Goal: Task Accomplishment & Management: Manage account settings

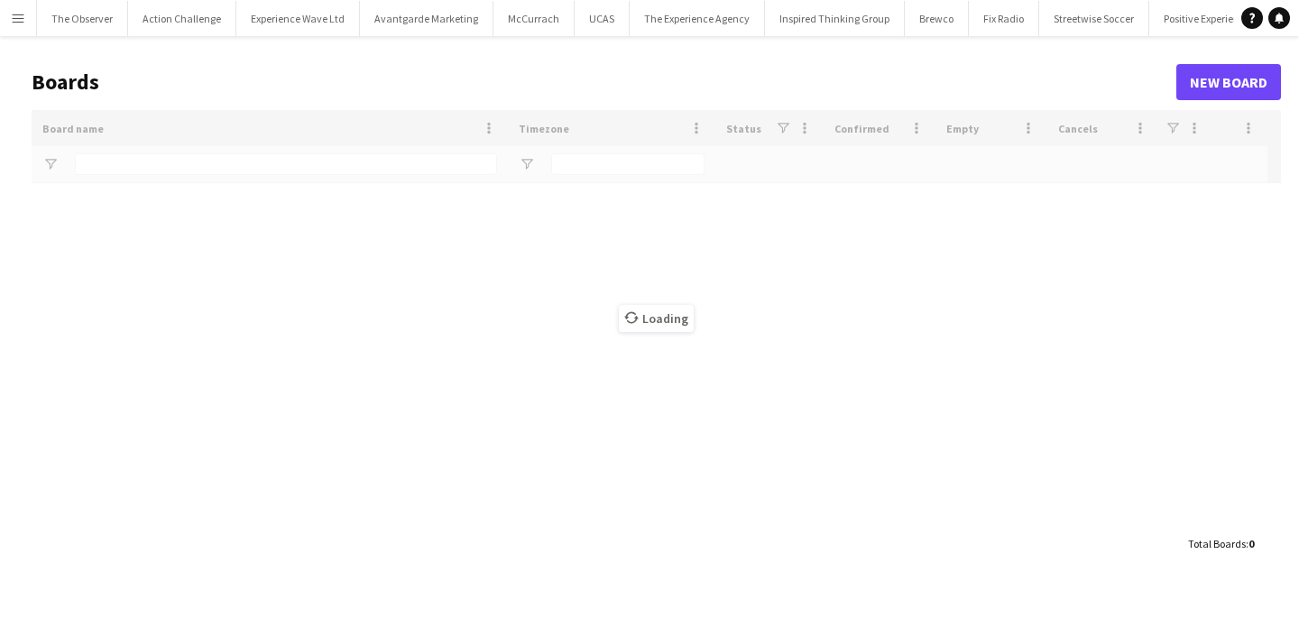
type input "*********"
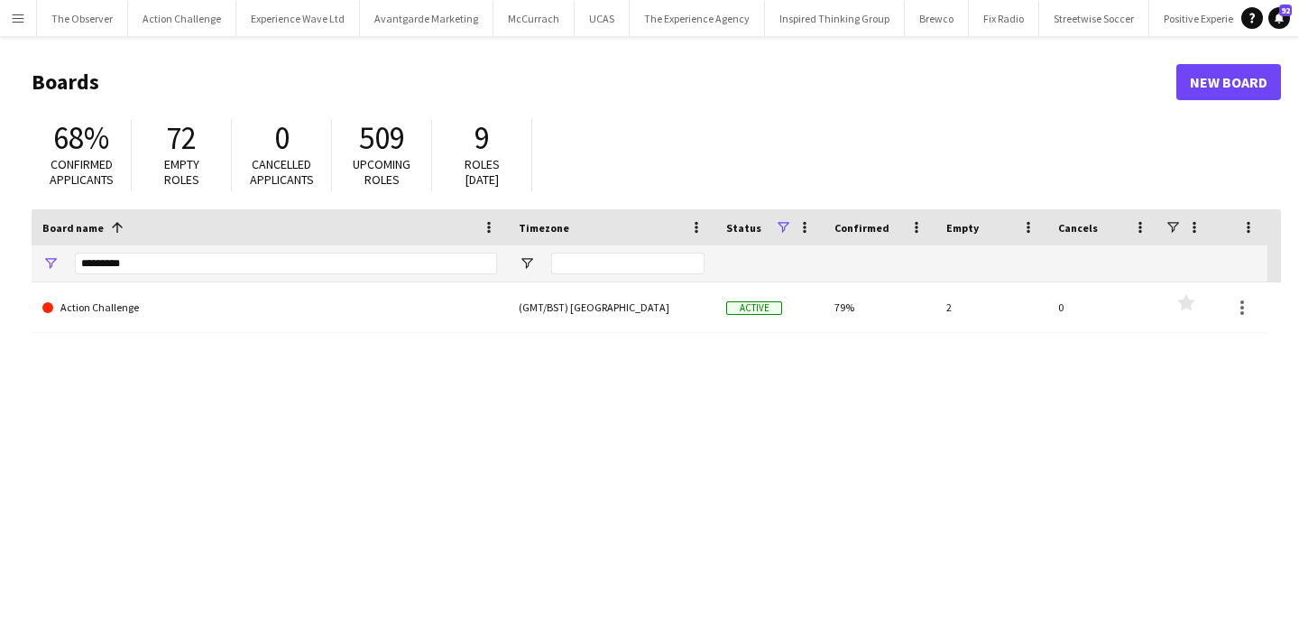
click at [23, 20] on app-icon "Menu" at bounding box center [18, 18] width 14 height 14
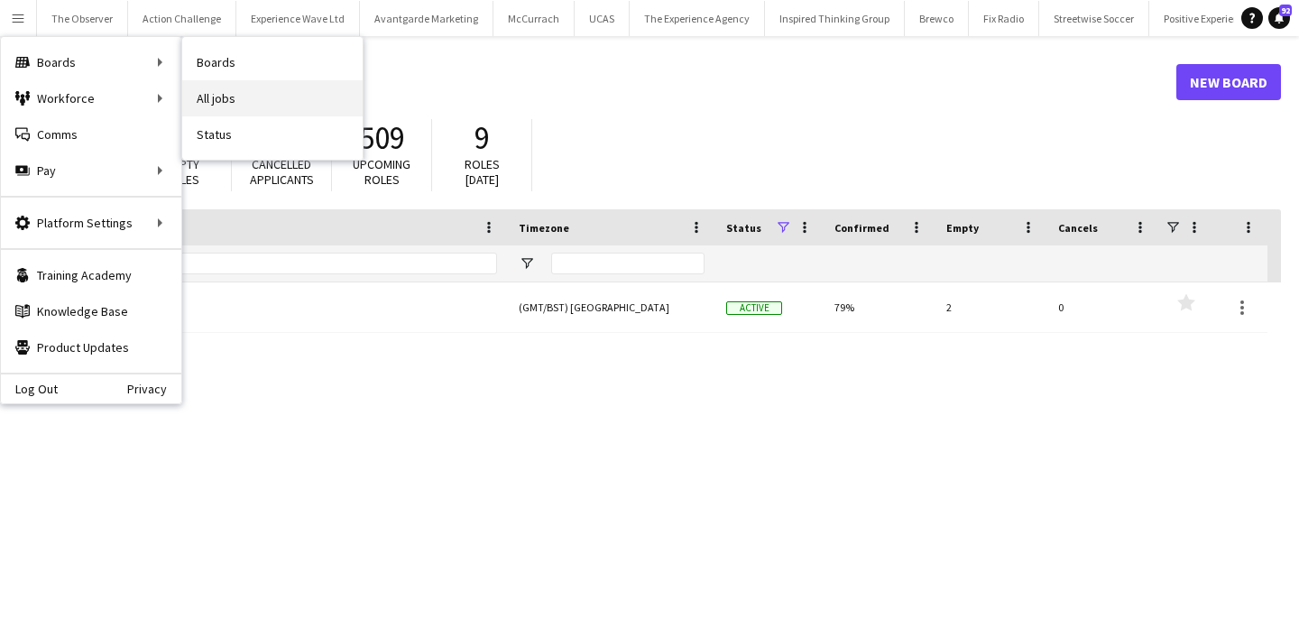
click at [249, 91] on link "All jobs" at bounding box center [272, 98] width 180 height 36
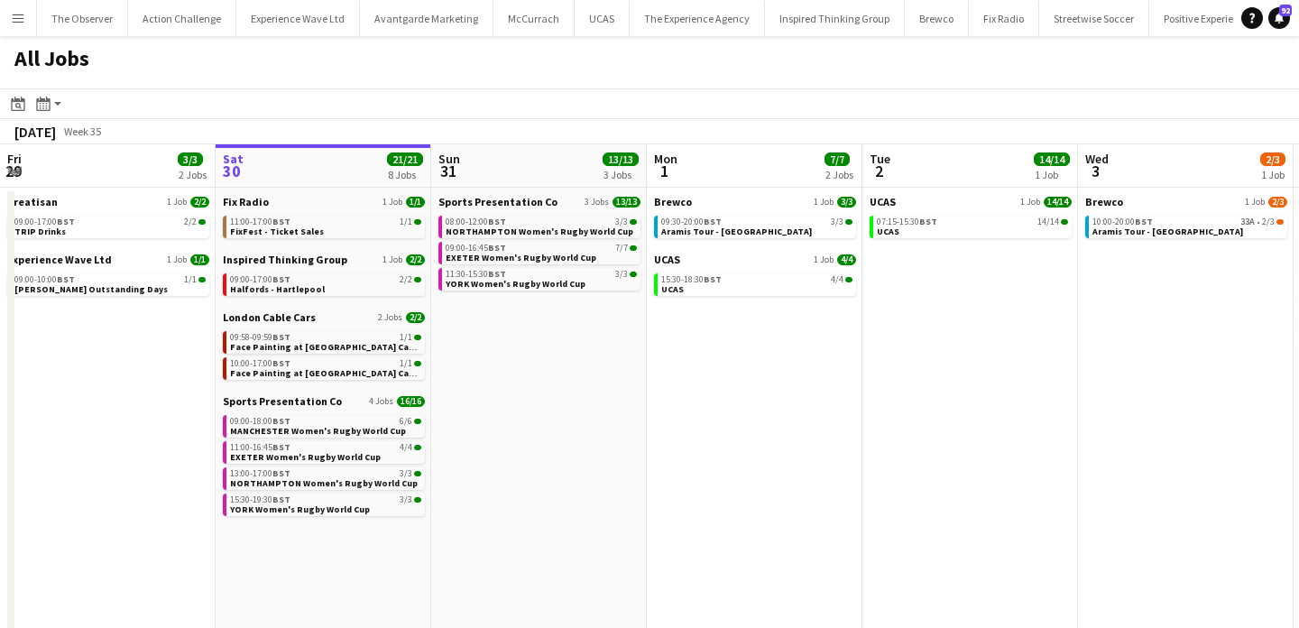
scroll to position [0, 440]
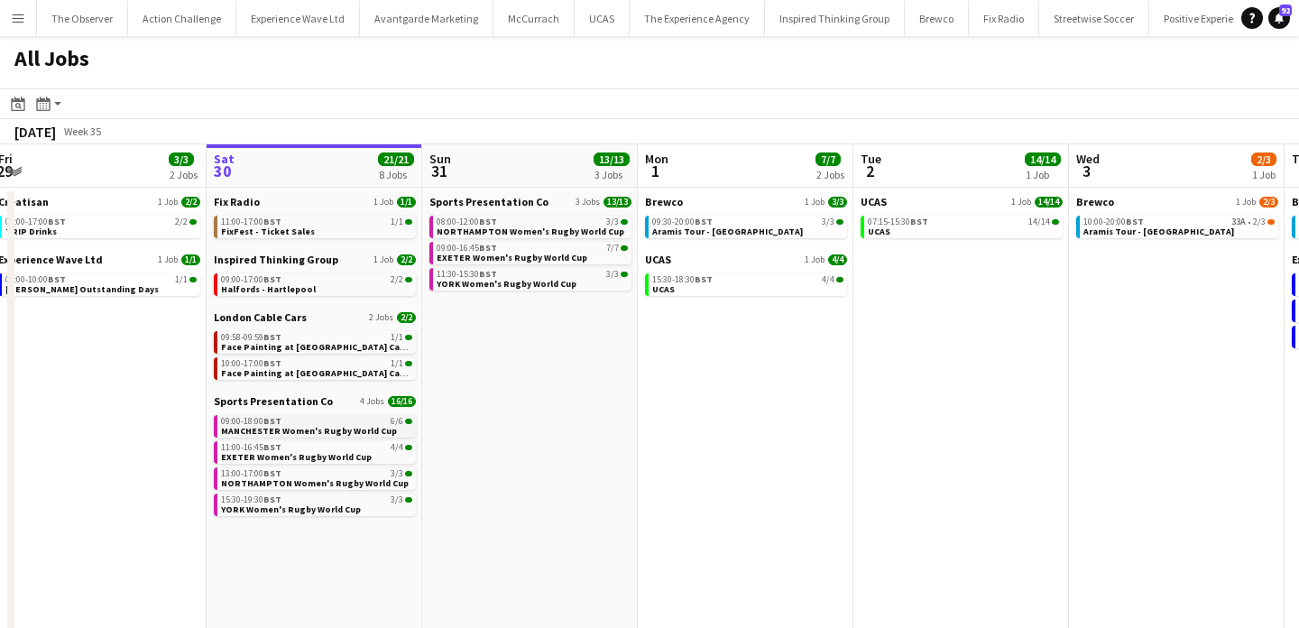
click at [373, 424] on div "09:00-18:00 BST 6/6" at bounding box center [316, 421] width 191 height 9
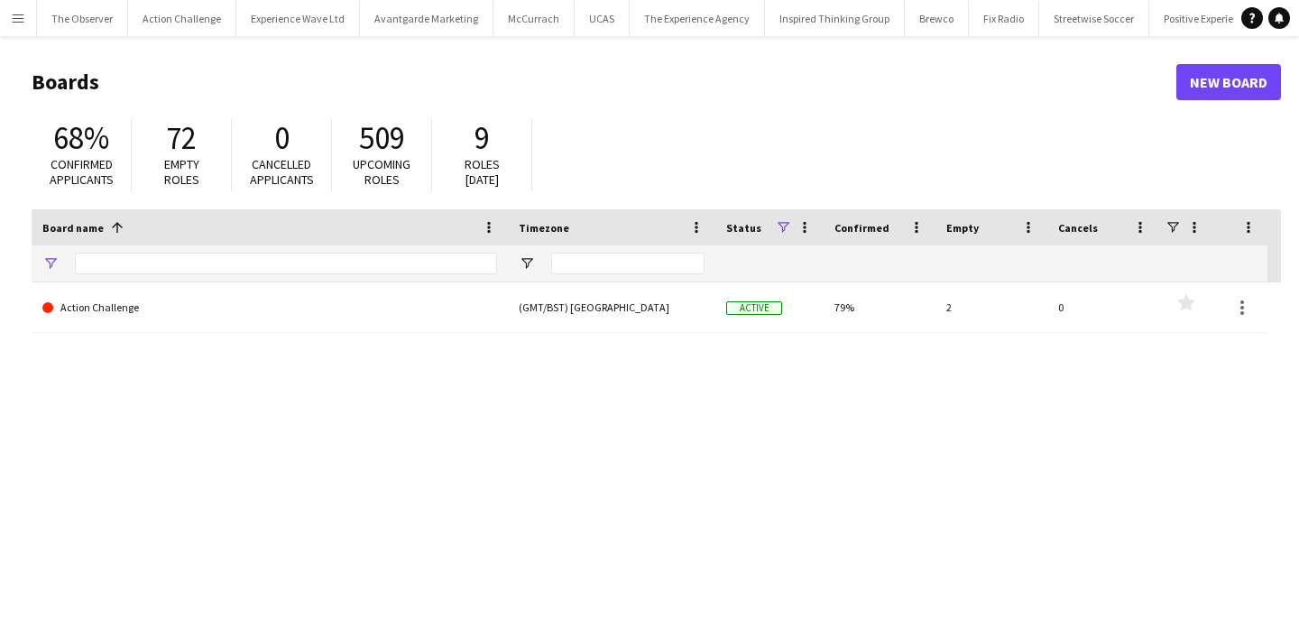
type input "*********"
click at [14, 29] on button "Menu" at bounding box center [18, 18] width 36 height 36
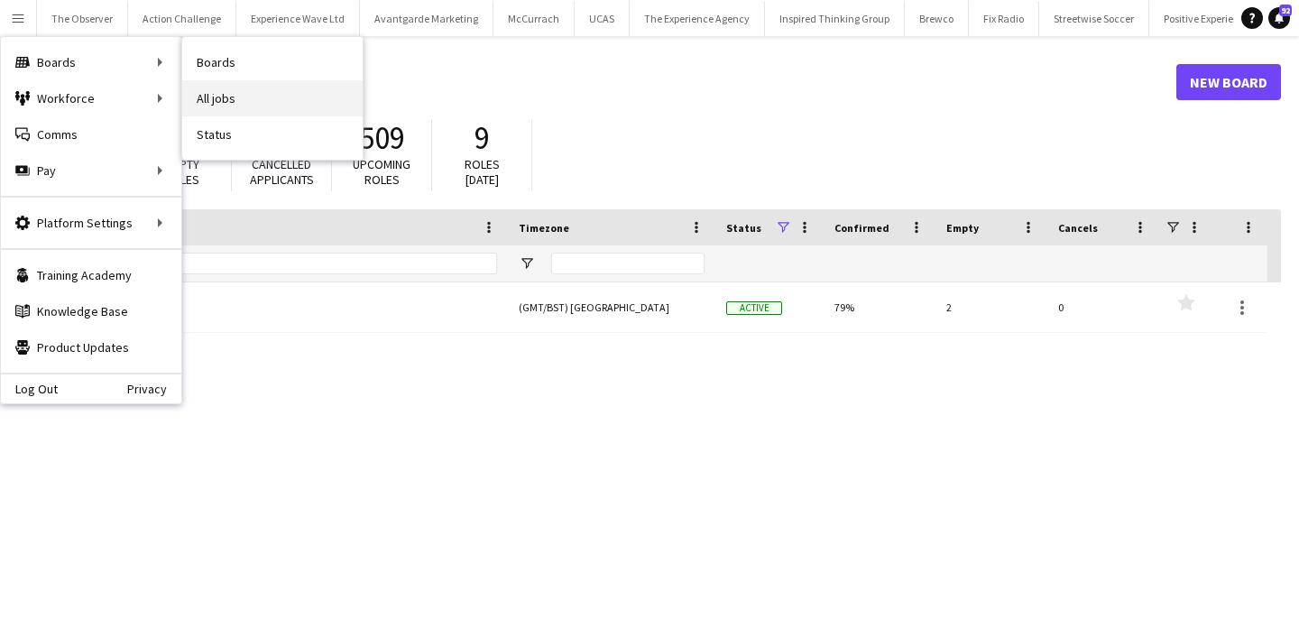
click at [209, 84] on link "All jobs" at bounding box center [272, 98] width 180 height 36
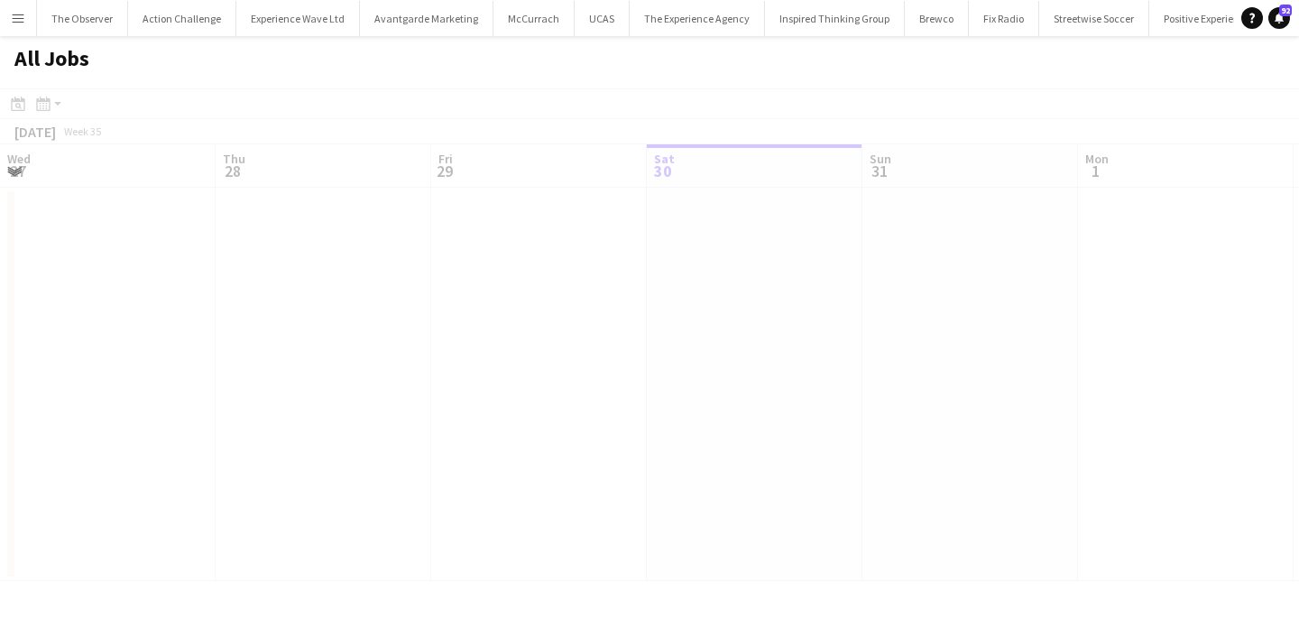
scroll to position [0, 431]
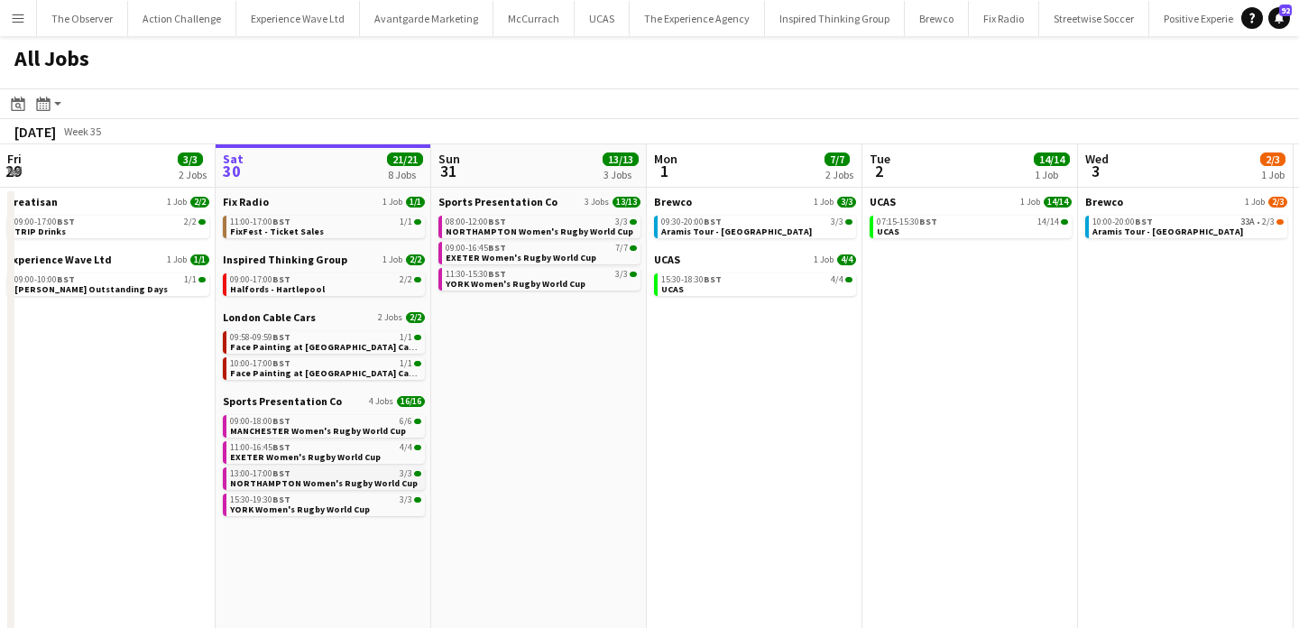
click at [356, 474] on div "13:00-17:00 BST 3/3" at bounding box center [325, 473] width 191 height 9
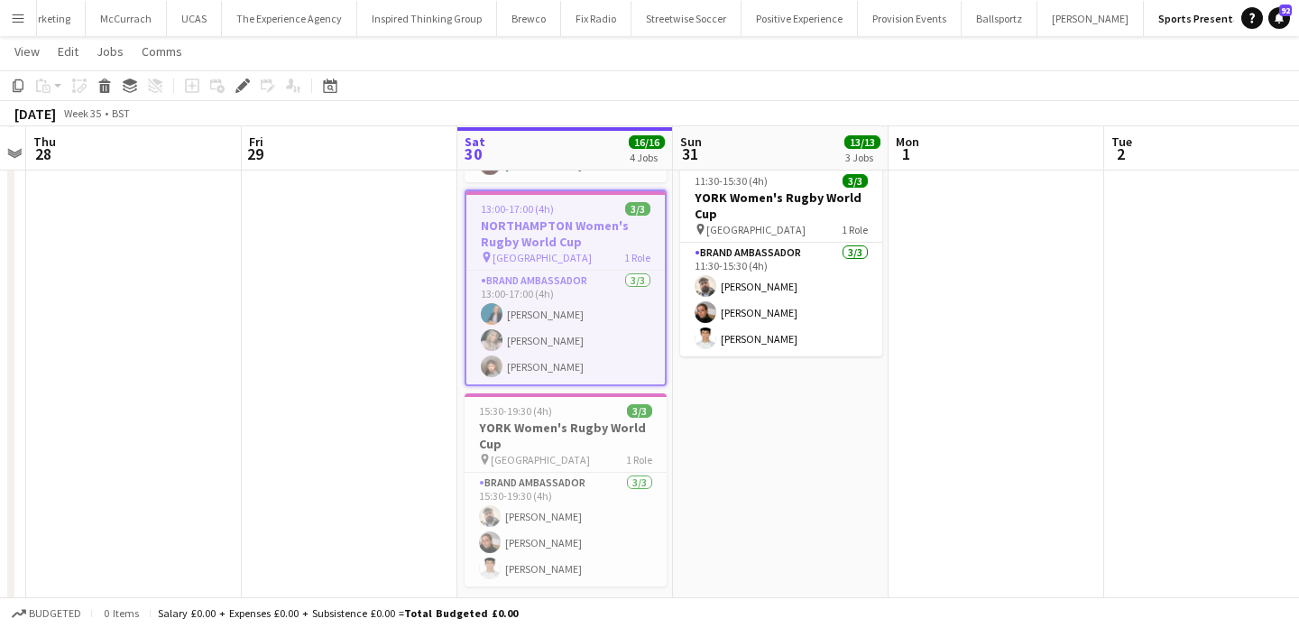
scroll to position [512, 0]
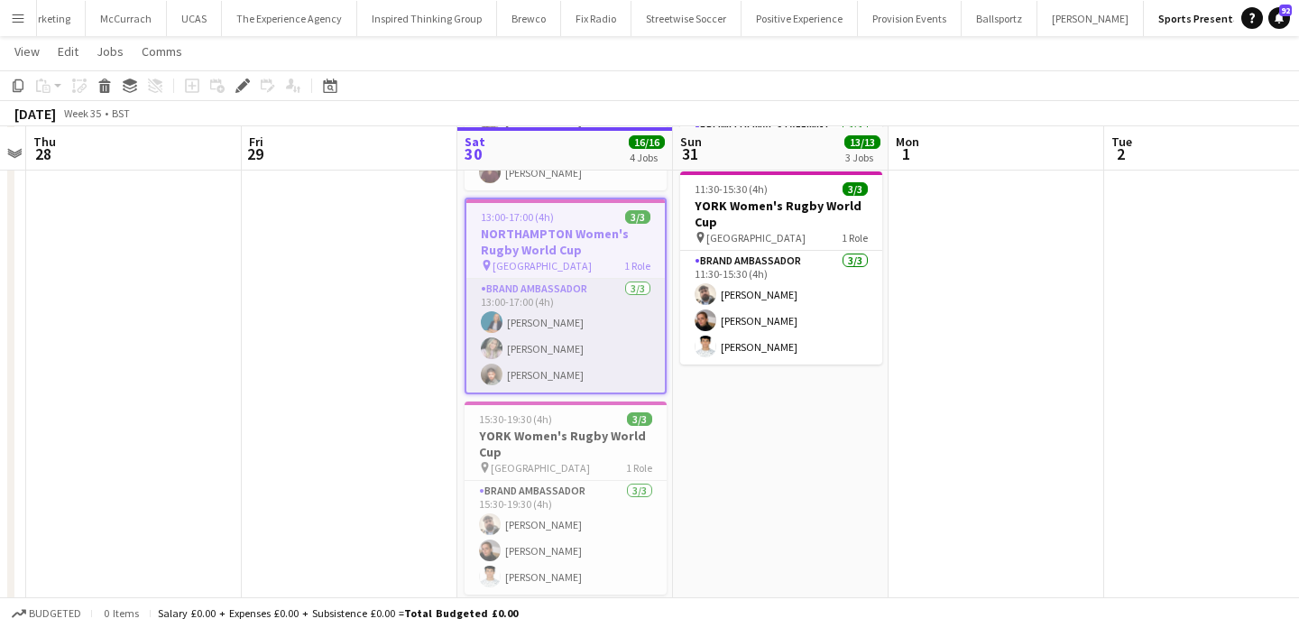
click at [563, 335] on app-card-role "Brand Ambassador 3/3 13:00-17:00 (4h) Anna Geary Sophie Fowler Kalam Mohammed" at bounding box center [565, 336] width 198 height 114
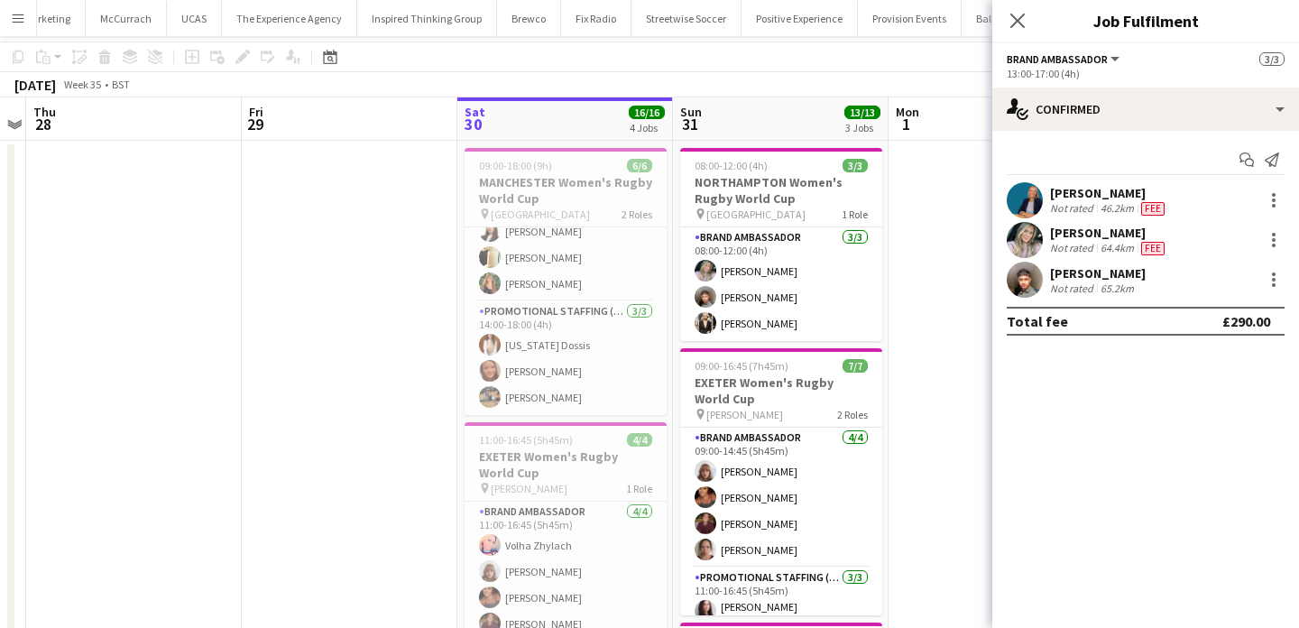
scroll to position [16, 0]
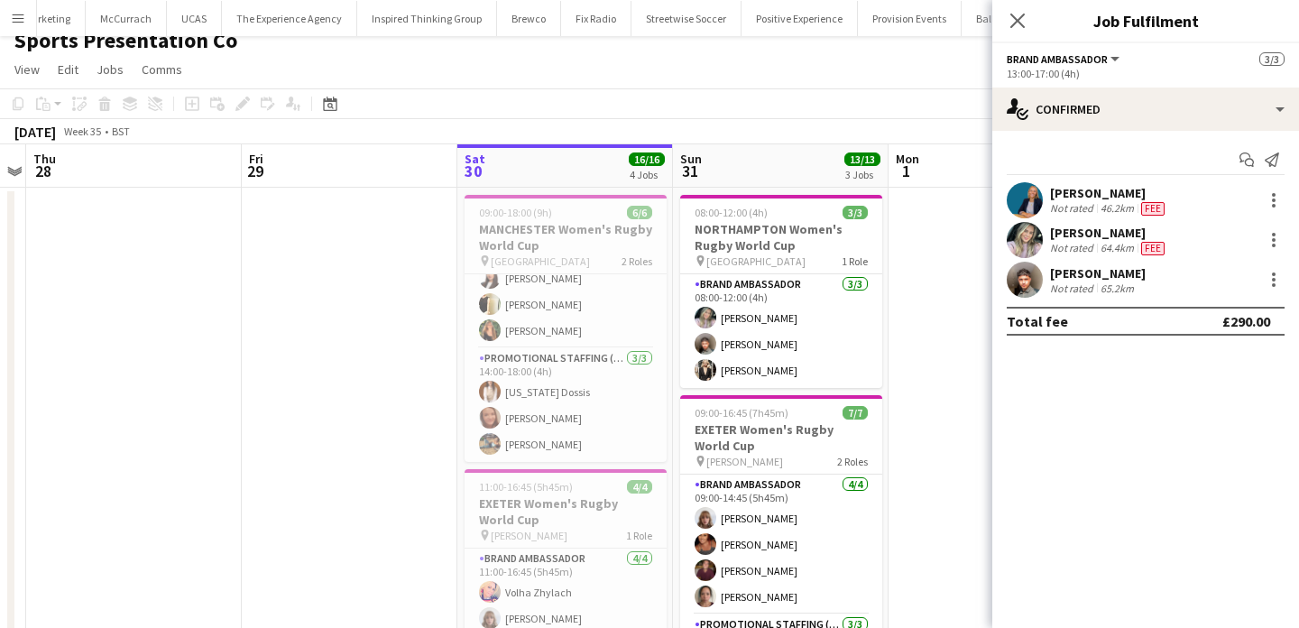
click at [580, 364] on app-card-role "Promotional Staffing (Brand Ambassadors) 3/3 14:00-18:00 (4h) Georgia Dossis Me…" at bounding box center [565, 405] width 202 height 114
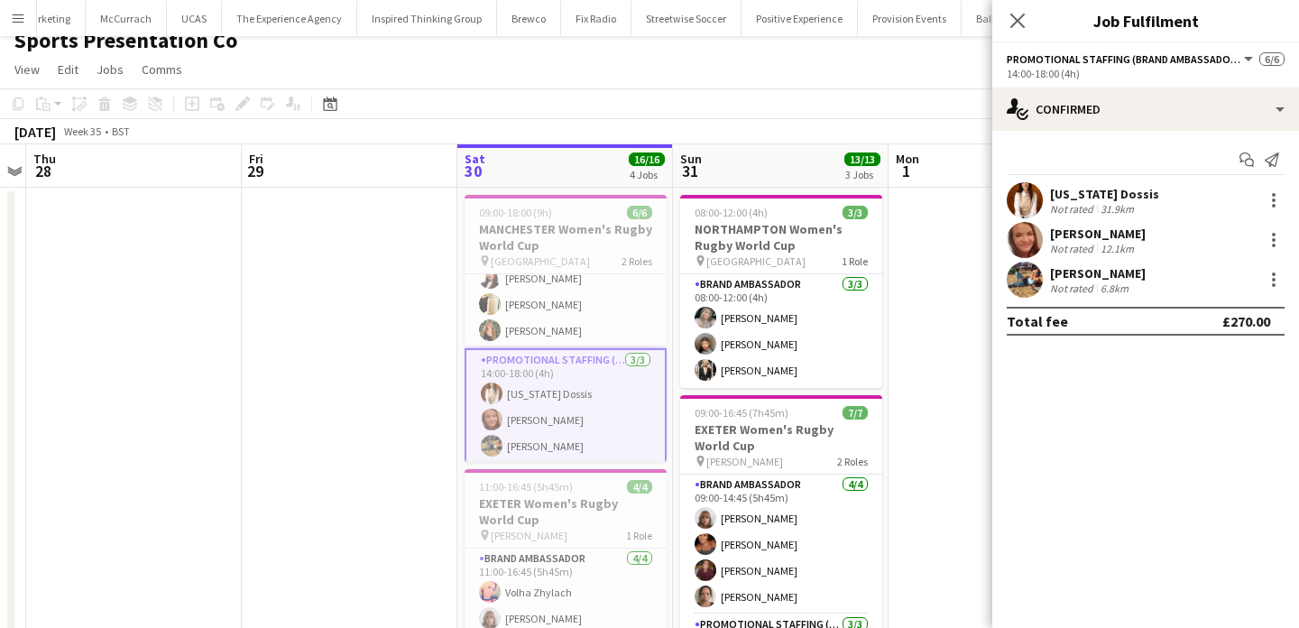
scroll to position [0, 0]
